Goal: Browse casually: Explore the website without a specific task or goal

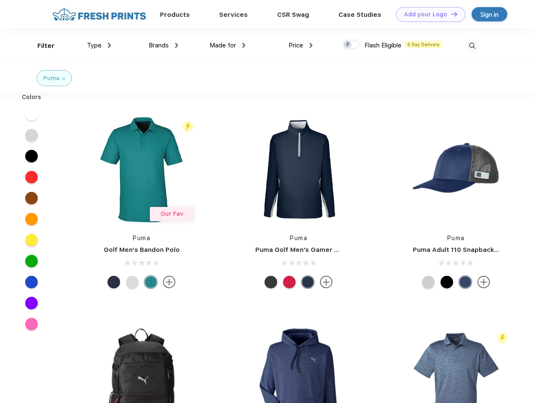
scroll to position [0, 0]
click at [427, 14] on link "Add your Logo Design Tool" at bounding box center [430, 14] width 69 height 15
click at [0, 0] on div "Design Tool" at bounding box center [0, 0] width 0 height 0
click at [451, 14] on link "Add your Logo Design Tool" at bounding box center [430, 14] width 69 height 15
click at [40, 46] on div "Filter" at bounding box center [45, 46] width 17 height 10
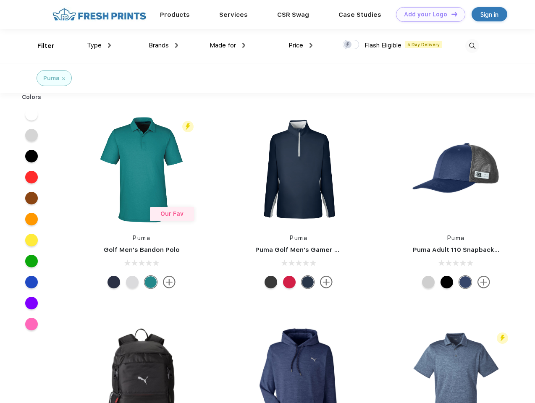
click at [99, 45] on span "Type" at bounding box center [94, 46] width 15 height 8
click at [163, 45] on span "Brands" at bounding box center [159, 46] width 20 height 8
click at [228, 45] on span "Made for" at bounding box center [223, 46] width 26 height 8
click at [301, 45] on span "Price" at bounding box center [295, 46] width 15 height 8
click at [351, 45] on div at bounding box center [351, 44] width 16 height 9
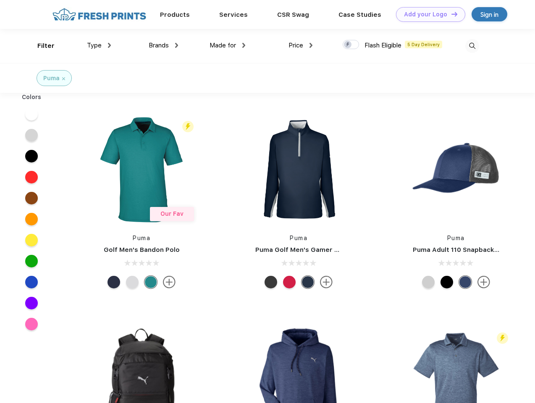
click at [348, 45] on input "checkbox" at bounding box center [345, 41] width 5 height 5
click at [472, 46] on img at bounding box center [472, 46] width 14 height 14
